Goal: Communication & Community: Connect with others

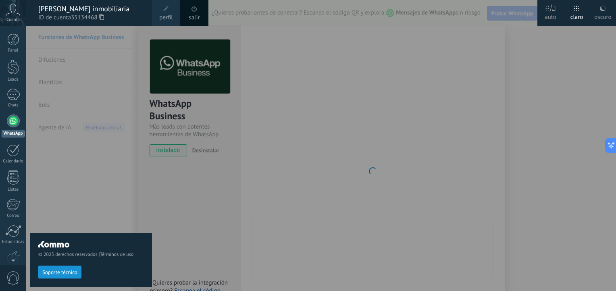
click at [306, 169] on div at bounding box center [334, 145] width 616 height 291
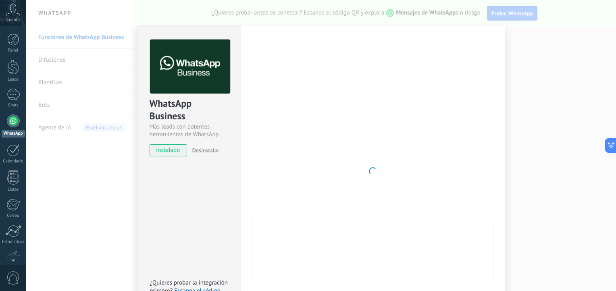
click at [19, 42] on link "Panel" at bounding box center [13, 43] width 26 height 20
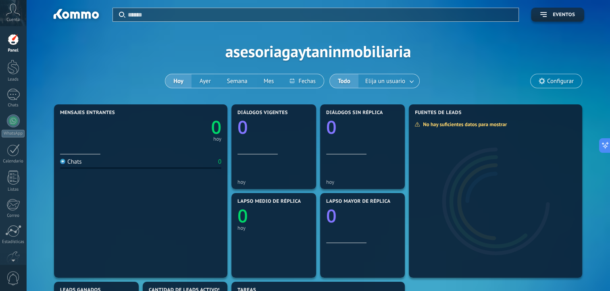
click at [9, 131] on div "WhatsApp" at bounding box center [13, 134] width 23 height 8
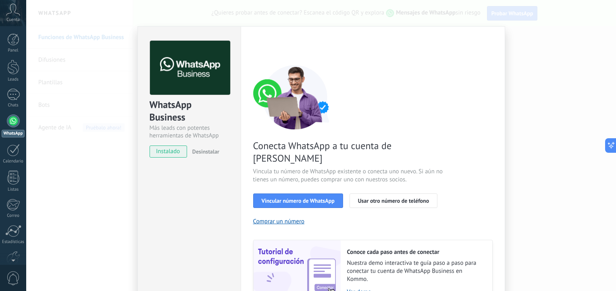
click at [382, 198] on span "Usar otro número de teléfono" at bounding box center [393, 201] width 71 height 6
click at [14, 153] on div at bounding box center [13, 150] width 13 height 12
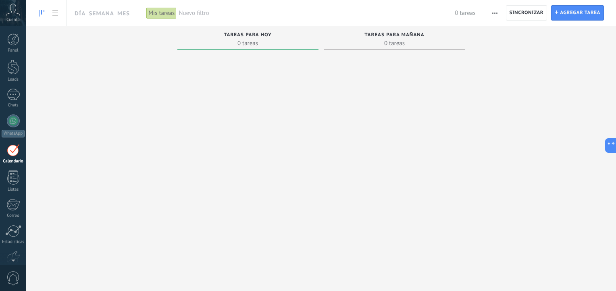
click at [19, 205] on div at bounding box center [12, 205] width 13 height 12
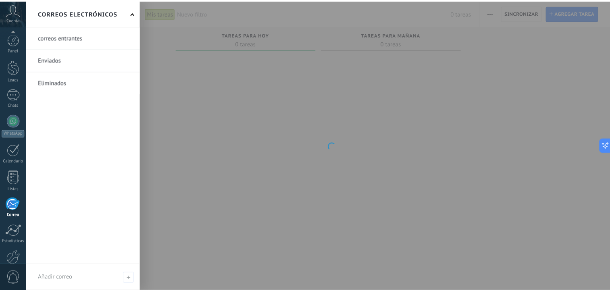
scroll to position [44, 0]
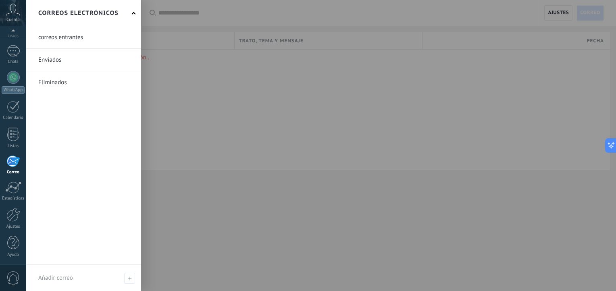
click at [14, 16] on div "Cuenta" at bounding box center [13, 13] width 26 height 26
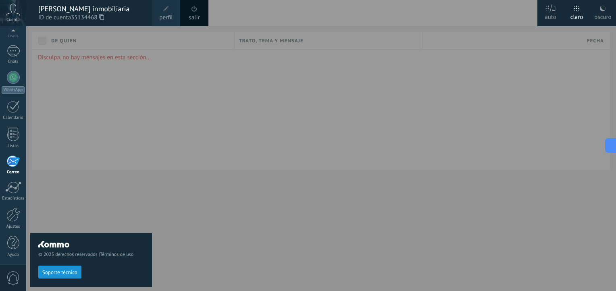
click at [17, 18] on span "Cuenta" at bounding box center [12, 19] width 13 height 5
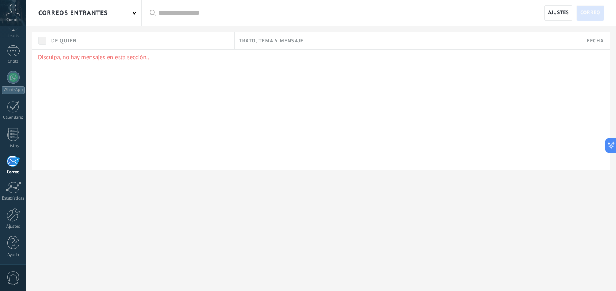
click at [16, 13] on icon at bounding box center [13, 10] width 14 height 12
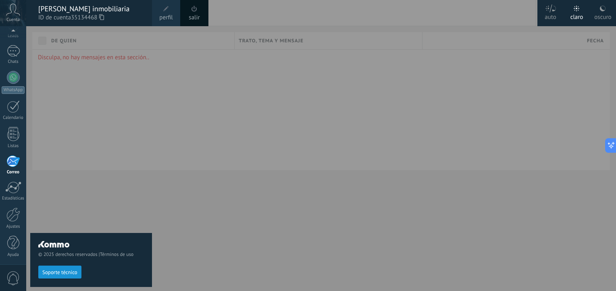
click at [170, 10] on span at bounding box center [166, 8] width 9 height 9
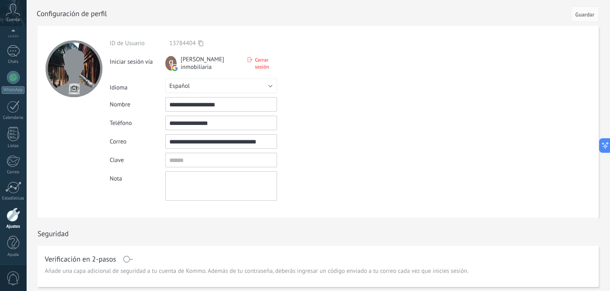
click at [591, 20] on button "Guardar" at bounding box center [585, 13] width 28 height 15
click at [581, 16] on span "Guardar" at bounding box center [584, 15] width 19 height 6
click at [587, 16] on span "Guardar" at bounding box center [584, 15] width 19 height 6
click at [585, 16] on span "Guardar" at bounding box center [584, 15] width 19 height 6
click at [17, 18] on span "Cuenta" at bounding box center [12, 19] width 13 height 5
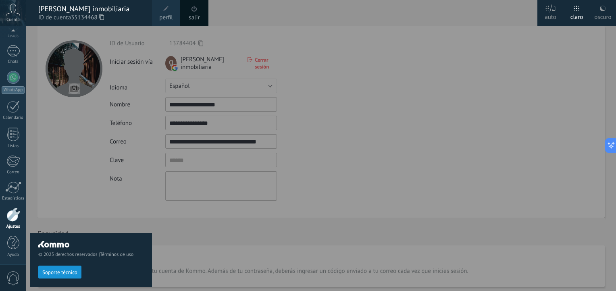
click at [167, 6] on span at bounding box center [166, 9] width 6 height 6
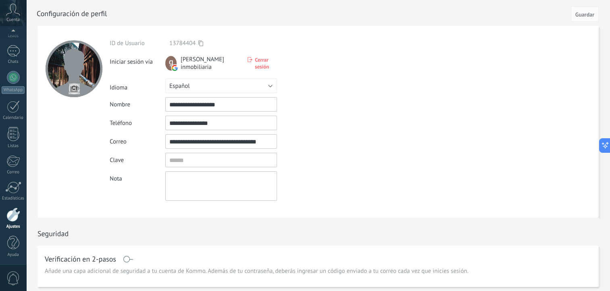
click at [18, 36] on div at bounding box center [13, 32] width 26 height 12
click at [15, 45] on div at bounding box center [13, 39] width 12 height 12
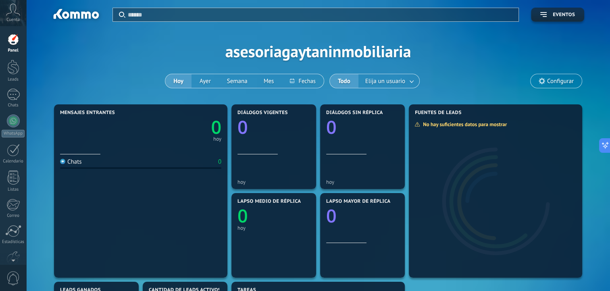
click at [270, 115] on span "Diálogos vigentes" at bounding box center [262, 113] width 50 height 6
click at [0, 0] on icon at bounding box center [0, 0] width 0 height 0
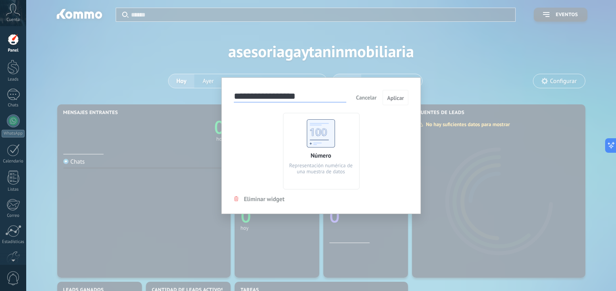
click at [306, 100] on input "**********" at bounding box center [290, 96] width 112 height 11
type input "*"
type input "**********"
click at [392, 97] on span "Aplicar" at bounding box center [395, 98] width 17 height 6
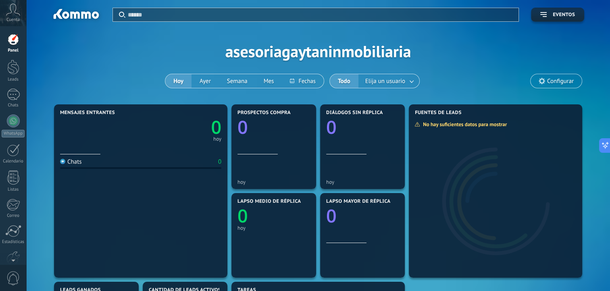
click at [360, 115] on span "Diálogos sin réplica" at bounding box center [354, 113] width 57 height 6
click at [0, 0] on icon at bounding box center [0, 0] width 0 height 0
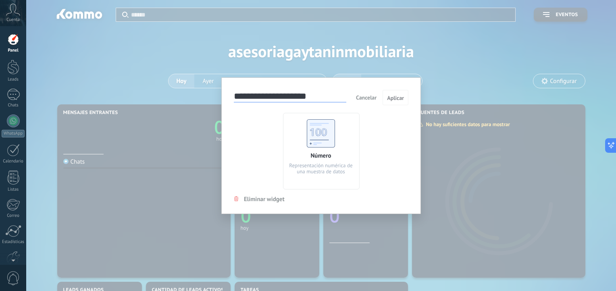
click at [326, 101] on input "**********" at bounding box center [290, 96] width 112 height 11
type input "*"
type input "**********"
click at [395, 98] on span "Aplicar" at bounding box center [395, 98] width 17 height 6
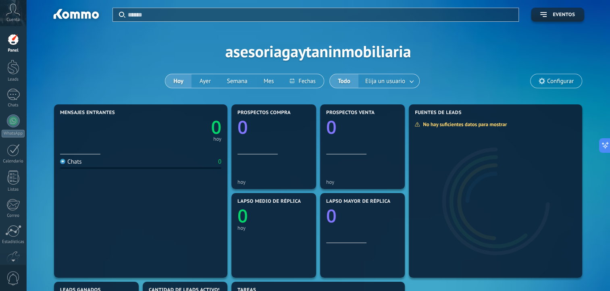
click at [291, 202] on span "Lapso medio de réplica" at bounding box center [269, 202] width 64 height 6
click at [290, 206] on icon "0" at bounding box center [273, 213] width 73 height 18
click at [303, 206] on icon "0" at bounding box center [273, 213] width 73 height 18
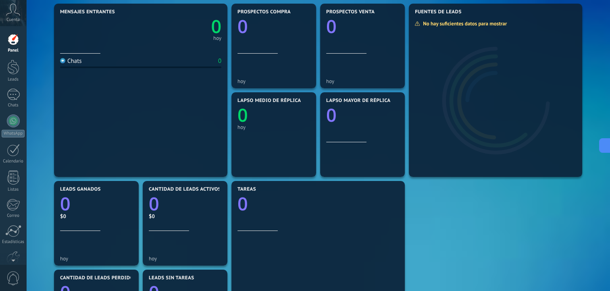
scroll to position [102, 0]
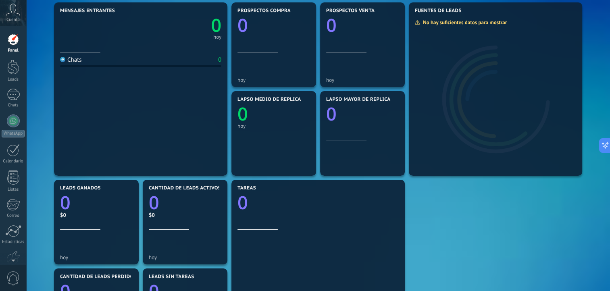
click at [96, 192] on icon "0" at bounding box center [96, 200] width 73 height 18
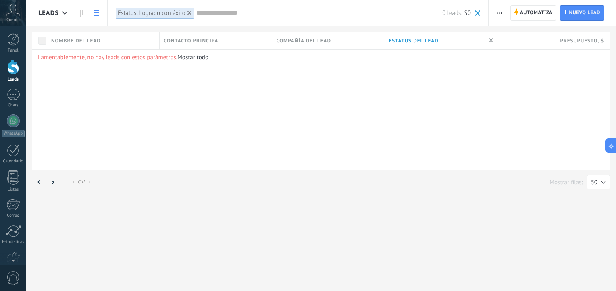
click at [585, 11] on span "Nuevo lead" at bounding box center [584, 13] width 31 height 15
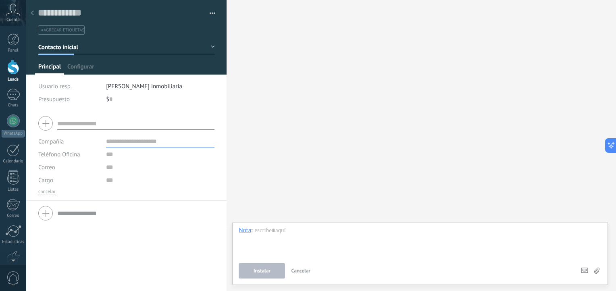
click at [16, 48] on div "Panel" at bounding box center [13, 50] width 23 height 5
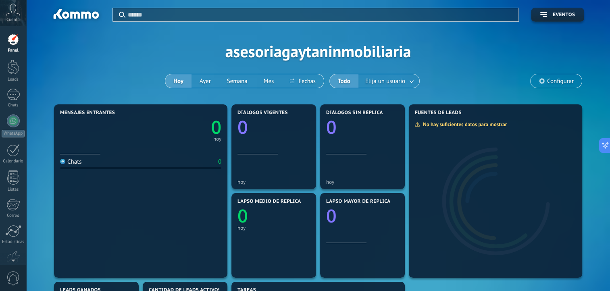
click at [268, 113] on span "Diálogos vigentes" at bounding box center [262, 113] width 50 height 6
click at [0, 0] on use at bounding box center [0, 0] width 0 height 0
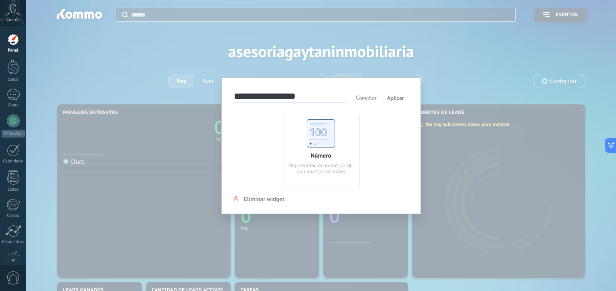
click at [305, 102] on input "**********" at bounding box center [290, 96] width 112 height 11
type input "*"
type input "**********"
click at [395, 102] on button "Aplicar" at bounding box center [396, 97] width 26 height 15
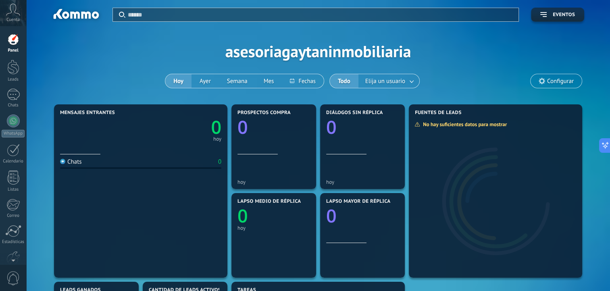
click at [368, 114] on span "Diálogos sin réplica" at bounding box center [354, 113] width 57 height 6
click at [0, 0] on icon at bounding box center [0, 0] width 0 height 0
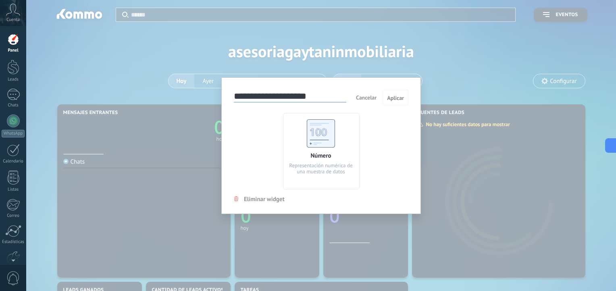
click at [320, 100] on input "**********" at bounding box center [290, 96] width 112 height 11
type input "*"
type input "**********"
click at [398, 98] on span "Aplicar" at bounding box center [395, 98] width 17 height 6
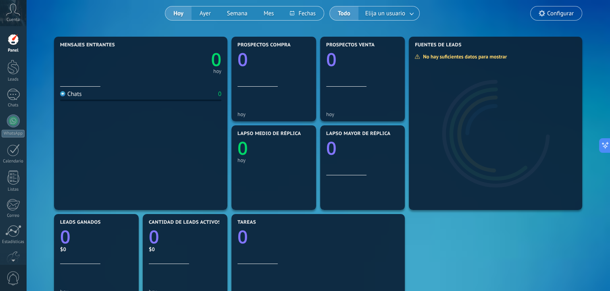
scroll to position [65, 0]
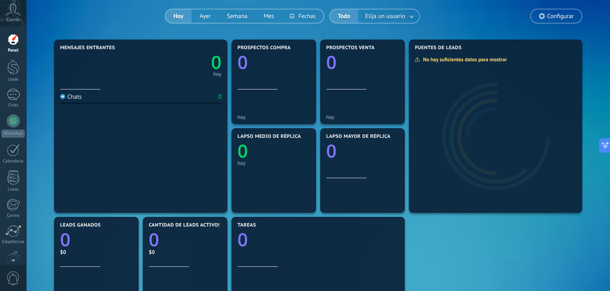
click at [562, 19] on span "Configurar" at bounding box center [560, 16] width 27 height 7
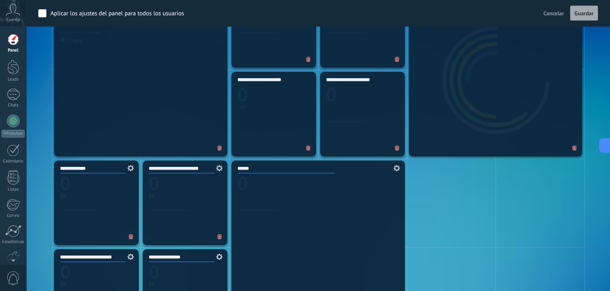
scroll to position [317, 0]
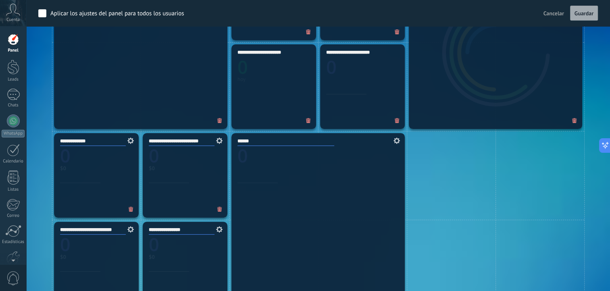
click at [131, 141] on icon at bounding box center [129, 140] width 9 height 6
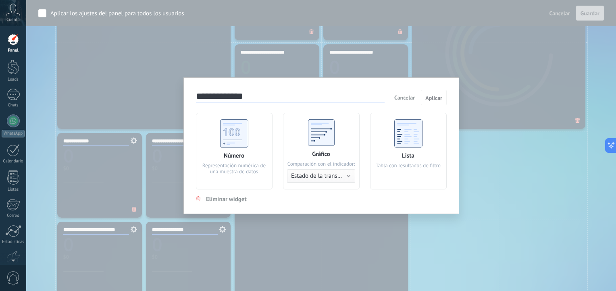
click at [255, 102] on input "**********" at bounding box center [290, 96] width 189 height 11
type input "*"
type input "**********"
click at [436, 98] on span "Aplicar" at bounding box center [433, 98] width 17 height 6
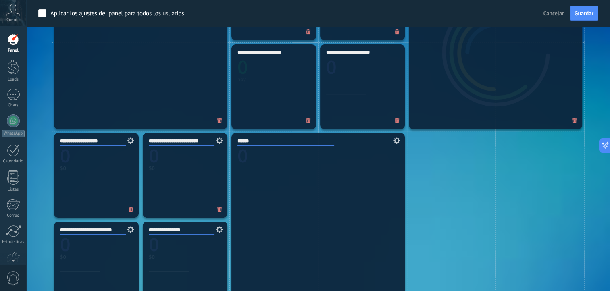
click at [193, 142] on input "**********" at bounding box center [182, 141] width 66 height 9
click at [218, 146] on span at bounding box center [218, 140] width 17 height 15
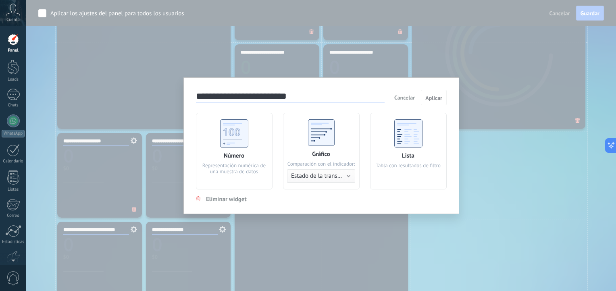
click at [300, 100] on input "**********" at bounding box center [290, 96] width 189 height 11
type input "*"
type input "**********"
click at [436, 98] on span "Aplicar" at bounding box center [433, 98] width 17 height 6
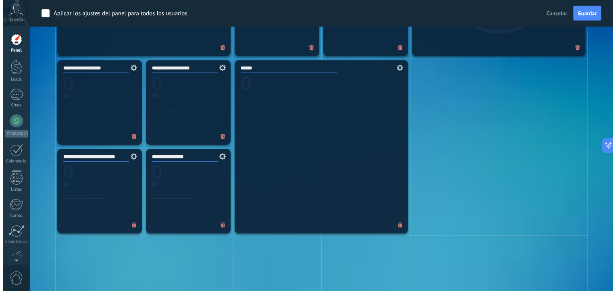
scroll to position [390, 0]
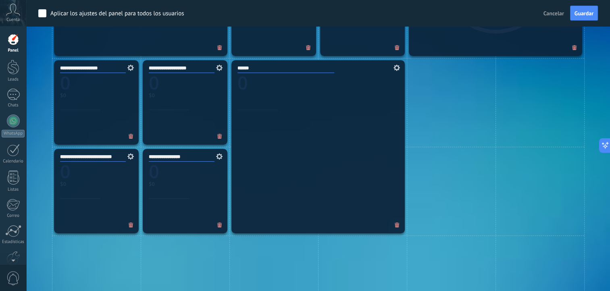
click at [121, 157] on span at bounding box center [129, 156] width 17 height 15
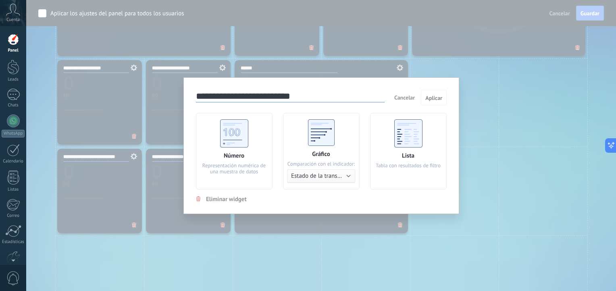
click at [309, 102] on input "**********" at bounding box center [290, 96] width 189 height 11
type input "*"
type input "**********"
click at [435, 100] on span "Aplicar" at bounding box center [433, 98] width 17 height 6
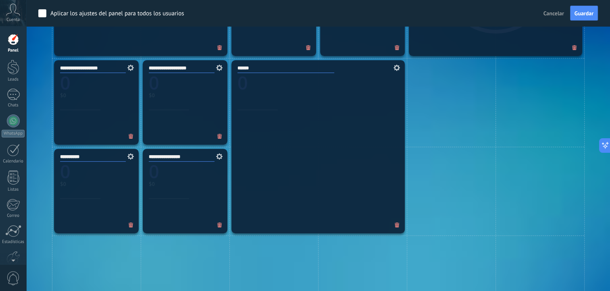
click at [585, 18] on button "Guardar" at bounding box center [584, 13] width 28 height 15
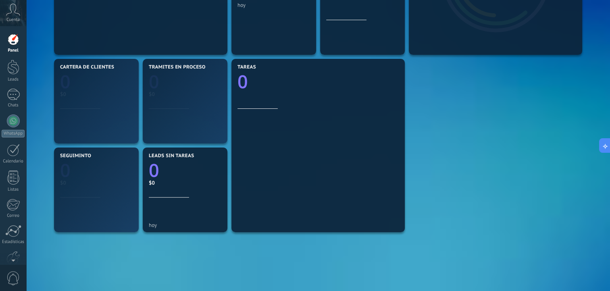
scroll to position [222, 0]
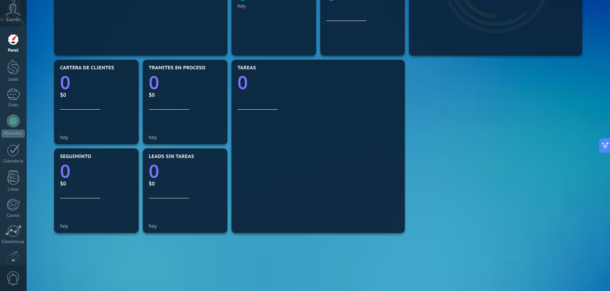
click at [94, 159] on h4 "Seguiminto" at bounding box center [95, 157] width 71 height 6
click at [0, 0] on icon at bounding box center [0, 0] width 0 height 0
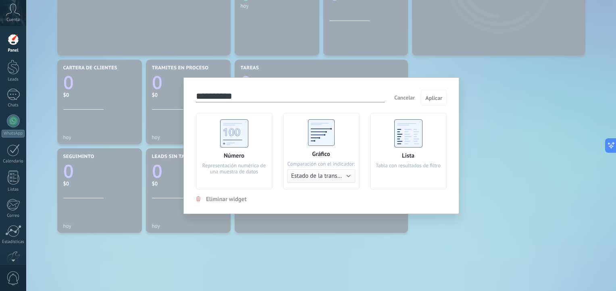
click at [254, 100] on input "**********" at bounding box center [290, 96] width 189 height 11
type input "**********"
click at [430, 102] on button "Aplicar" at bounding box center [434, 97] width 26 height 15
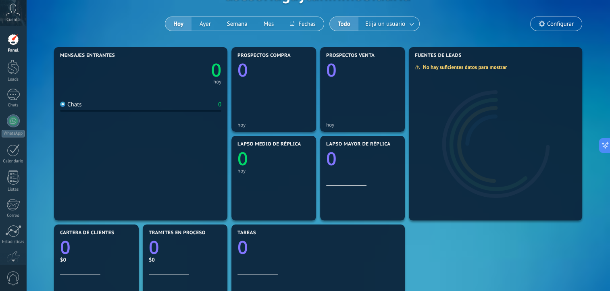
scroll to position [55, 0]
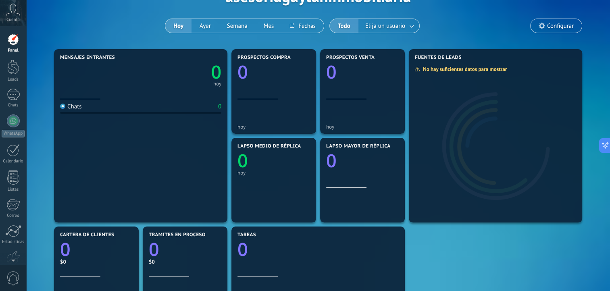
click at [560, 26] on span "Configurar" at bounding box center [560, 26] width 27 height 7
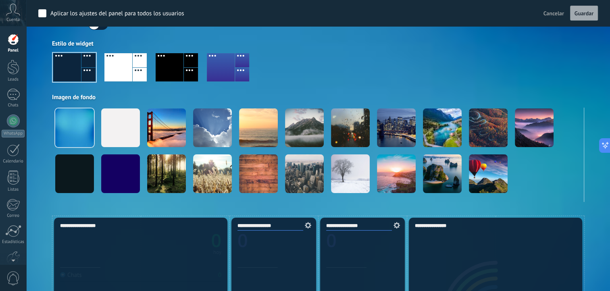
click at [584, 13] on span "Guardar" at bounding box center [584, 13] width 19 height 6
click at [16, 45] on div at bounding box center [13, 39] width 12 height 12
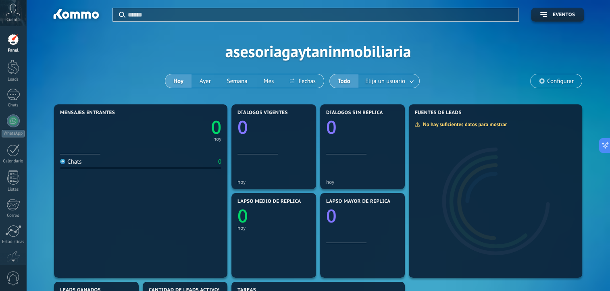
click at [280, 114] on span "Diálogos vigentes" at bounding box center [262, 113] width 50 height 6
click at [285, 118] on icon "0" at bounding box center [273, 125] width 73 height 18
click at [0, 0] on use at bounding box center [0, 0] width 0 height 0
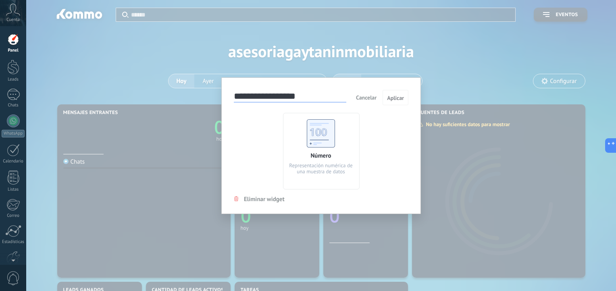
click at [316, 101] on input "**********" at bounding box center [290, 96] width 112 height 11
type input "*"
type input "**********"
click at [398, 97] on span "Aplicar" at bounding box center [395, 98] width 17 height 6
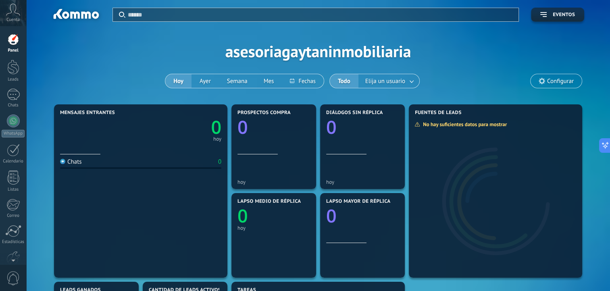
click at [564, 81] on span "Configurar" at bounding box center [560, 81] width 27 height 7
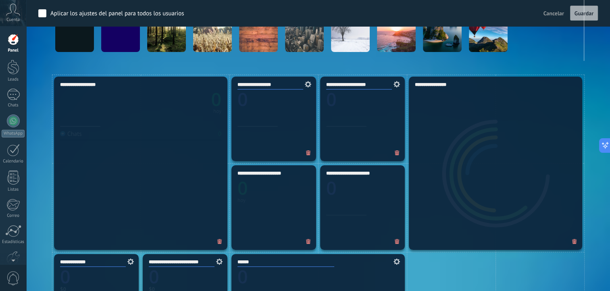
scroll to position [196, 0]
click at [293, 84] on input "**********" at bounding box center [270, 85] width 66 height 9
click at [374, 87] on input "**********" at bounding box center [359, 85] width 66 height 9
click at [402, 89] on span at bounding box center [395, 84] width 17 height 15
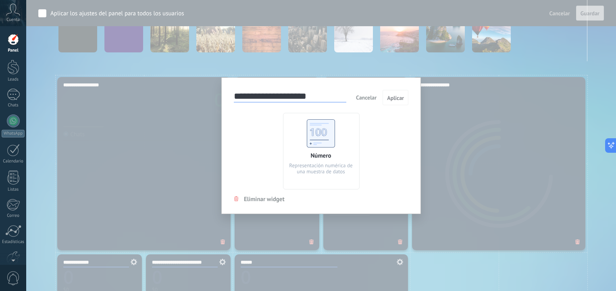
click at [322, 100] on input "**********" at bounding box center [290, 96] width 112 height 11
type input "*"
type input "**********"
click at [398, 98] on span "Aplicar" at bounding box center [395, 98] width 17 height 6
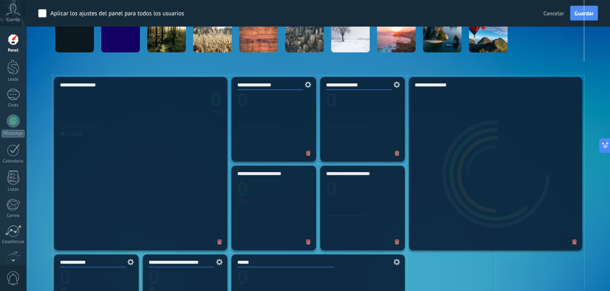
click at [584, 15] on div at bounding box center [318, 14] width 532 height 94
click at [583, 11] on span "Guardar" at bounding box center [584, 13] width 19 height 6
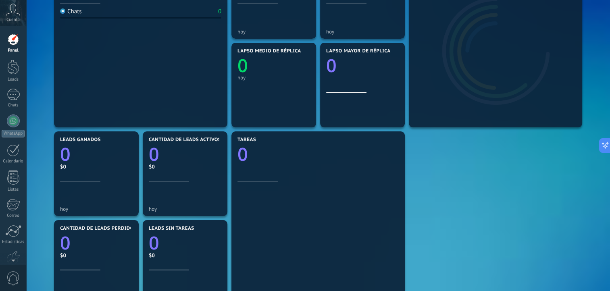
scroll to position [152, 0]
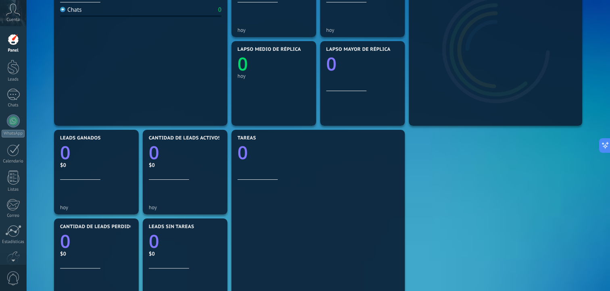
click at [104, 142] on icon "0" at bounding box center [96, 150] width 73 height 18
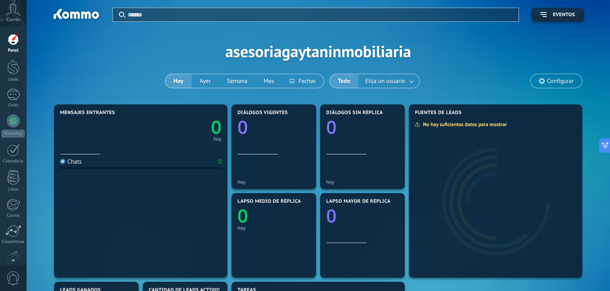
click at [558, 83] on span "Configurar" at bounding box center [560, 81] width 27 height 7
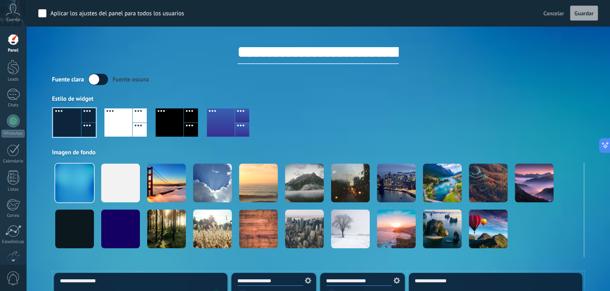
click at [11, 69] on div at bounding box center [13, 67] width 12 height 15
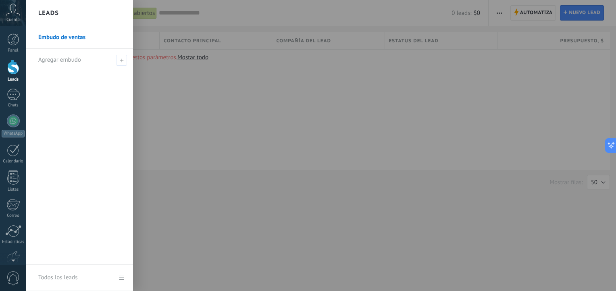
click at [15, 98] on div at bounding box center [13, 95] width 13 height 12
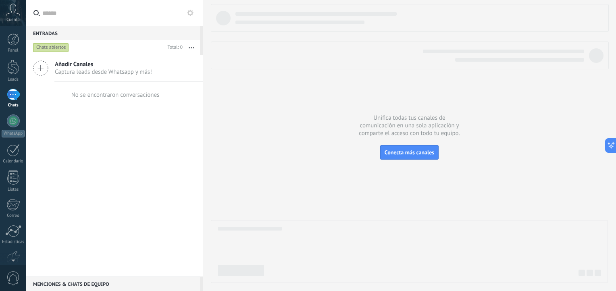
click at [121, 68] on span "Captura leads desde Whatsapp y más!" at bounding box center [103, 72] width 97 height 8
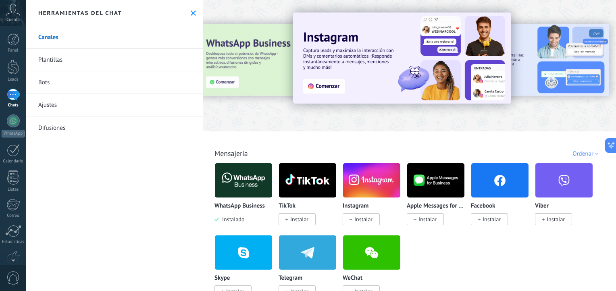
click at [235, 178] on img at bounding box center [243, 180] width 57 height 39
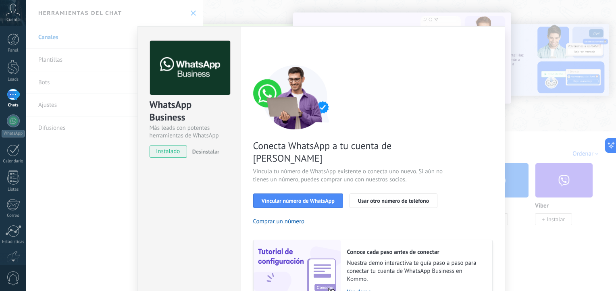
click at [402, 198] on span "Usar otro número de teléfono" at bounding box center [393, 201] width 71 height 6
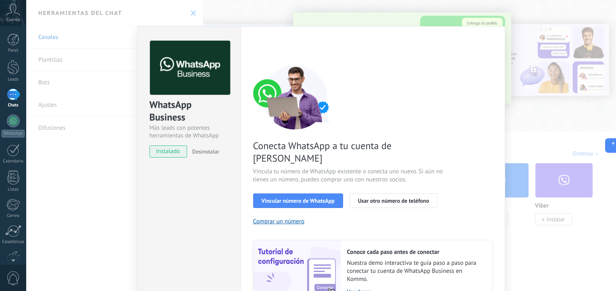
click at [316, 198] on span "Vincular número de WhatsApp" at bounding box center [298, 201] width 73 height 6
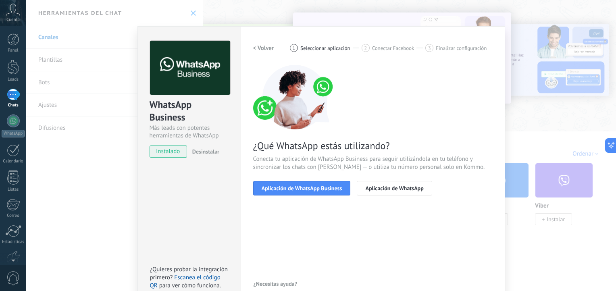
click at [325, 190] on span "Aplicación de WhatsApp Business" at bounding box center [302, 188] width 81 height 6
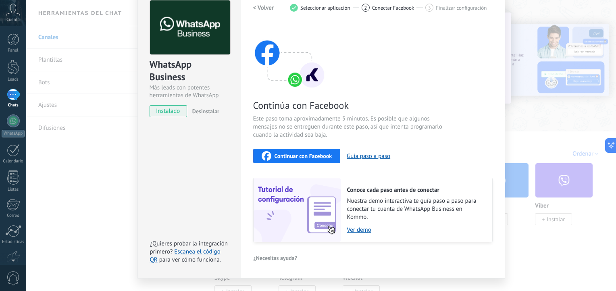
scroll to position [41, 0]
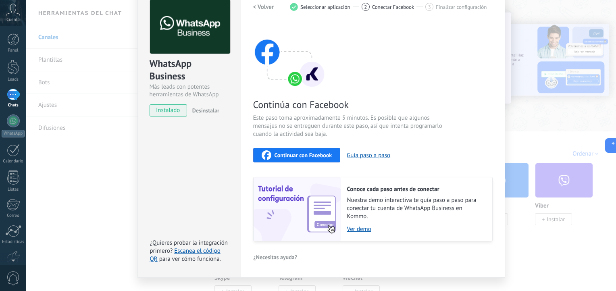
click at [313, 160] on button "Continuar con Facebook" at bounding box center [296, 155] width 87 height 15
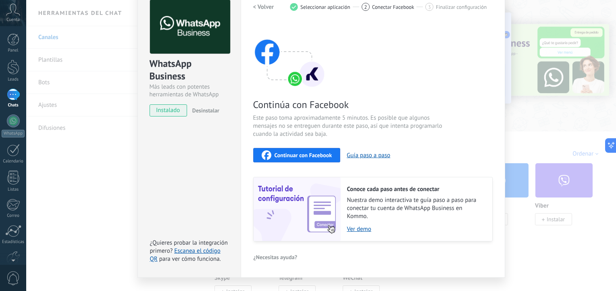
scroll to position [0, 0]
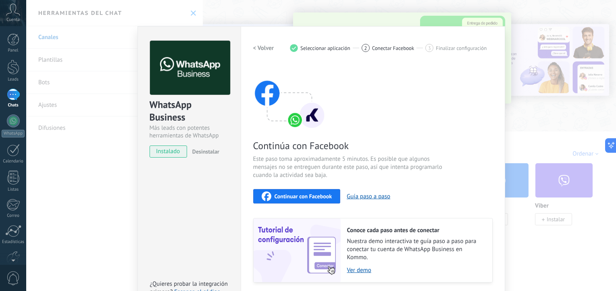
click at [554, 276] on div "WhatsApp Business Más leads con potentes herramientas de WhatsApp instalado Des…" at bounding box center [321, 145] width 590 height 291
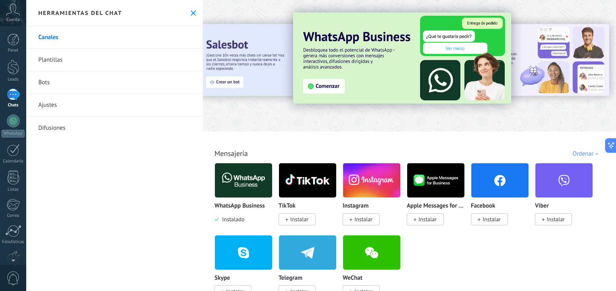
click at [362, 223] on span "Instalar" at bounding box center [363, 219] width 18 height 7
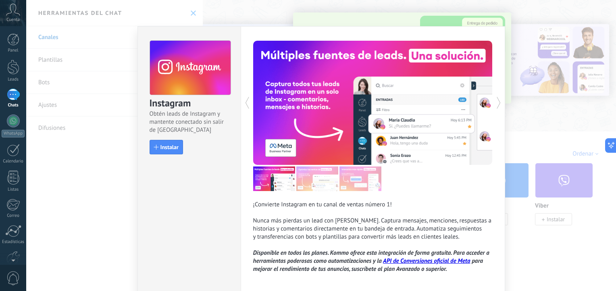
click at [175, 150] on span "Instalar" at bounding box center [169, 147] width 18 height 6
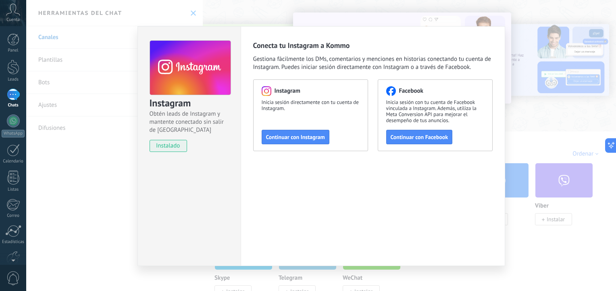
click at [298, 137] on span "Continuar con Instagram" at bounding box center [295, 137] width 59 height 6
